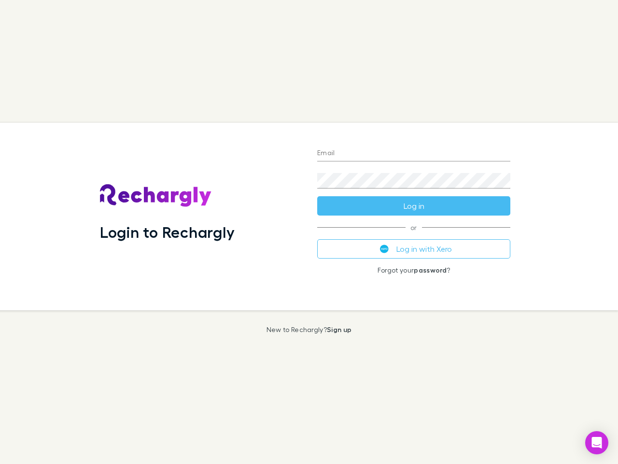
click at [309, 232] on div "Login to Rechargly" at bounding box center [200, 216] width 217 height 187
click at [414, 154] on input "Email" at bounding box center [413, 153] width 193 height 15
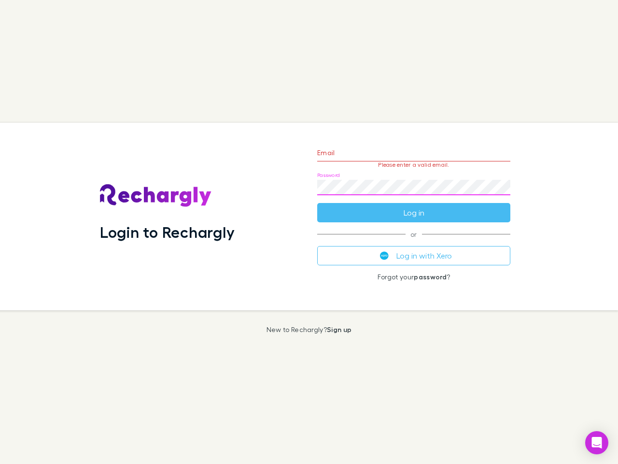
click at [414, 206] on form "Email Please enter a valid email. Password Log in" at bounding box center [413, 180] width 193 height 84
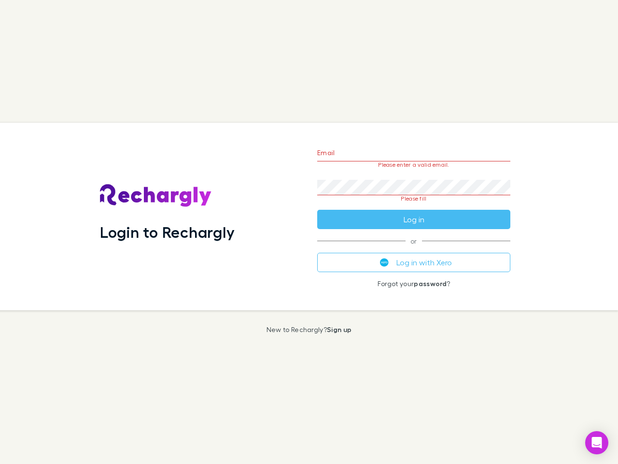
click at [414, 249] on div "Email Please enter a valid email. Password Please fill Log in or Log in with Xe…" at bounding box center [414, 216] width 209 height 187
click at [597, 443] on icon "Open Intercom Messenger" at bounding box center [597, 443] width 10 height 12
